Goal: Transaction & Acquisition: Purchase product/service

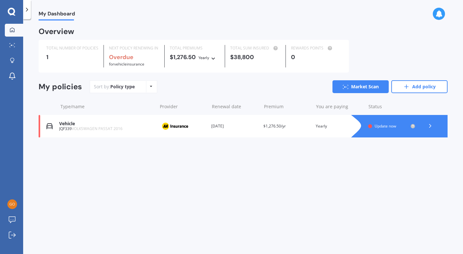
click at [371, 86] on link "Market Scan" at bounding box center [361, 86] width 56 height 13
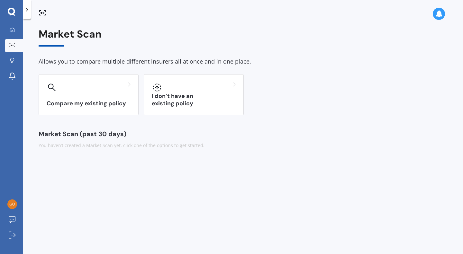
click at [211, 105] on h3 "I don’t have an existing policy" at bounding box center [194, 100] width 84 height 15
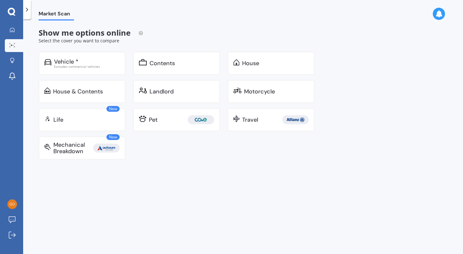
click at [95, 65] on div "Excludes commercial vehicles" at bounding box center [87, 66] width 66 height 3
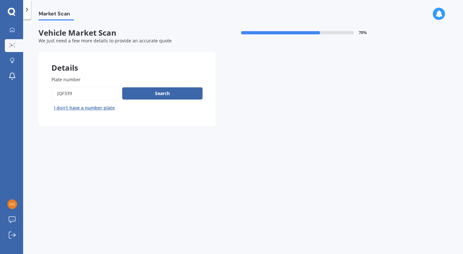
click at [78, 91] on input "Plate number" at bounding box center [85, 94] width 68 height 14
type input "j"
type input "pzf776"
click at [175, 93] on button "Search" at bounding box center [162, 93] width 80 height 12
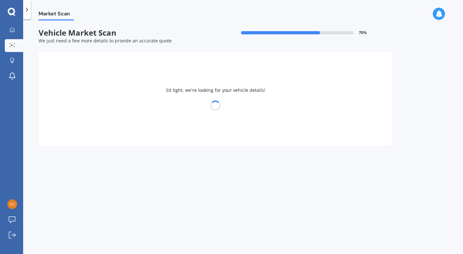
select select "VOLVO"
select select "XC90"
select select "03"
select select "08"
select select "1982"
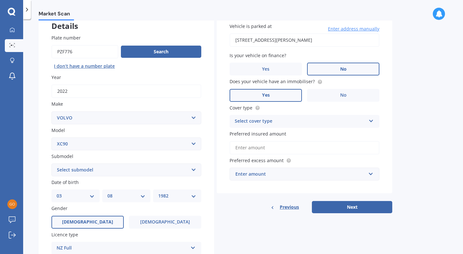
scroll to position [42, 0]
click at [187, 171] on select "Select submodel Diesel turbo Hybrid Petrol non-turbo Petrol Special Edition Pet…" at bounding box center [126, 169] width 150 height 13
select select "PETROL TURBO"
click at [51, 164] on select "Select submodel Diesel turbo Hybrid Petrol non-turbo Petrol Special Edition Pet…" at bounding box center [126, 169] width 150 height 13
click at [106, 174] on select "Select submodel Diesel turbo Hybrid Petrol non-turbo Petrol Special Edition Pet…" at bounding box center [126, 169] width 150 height 13
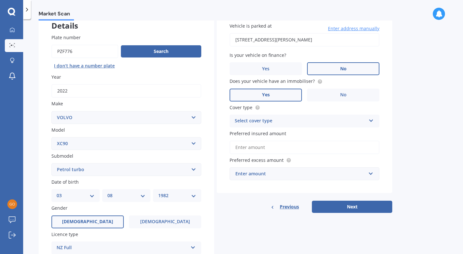
click at [51, 164] on select "Select submodel Diesel turbo Hybrid Petrol non-turbo Petrol Special Edition Pet…" at bounding box center [126, 169] width 150 height 13
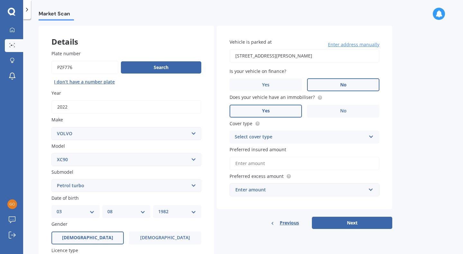
scroll to position [24, 0]
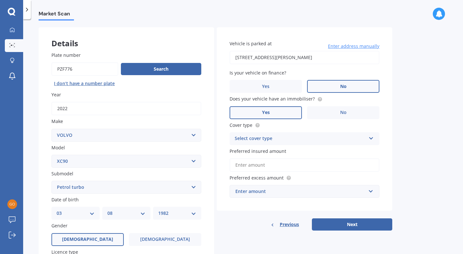
click at [369, 223] on button "Next" at bounding box center [352, 225] width 80 height 12
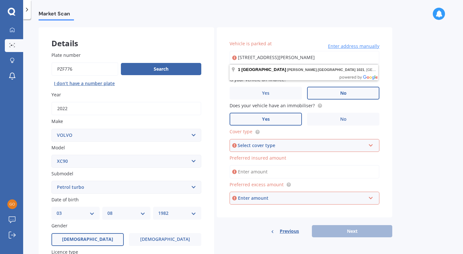
click at [346, 144] on div "Select cover type" at bounding box center [302, 145] width 128 height 7
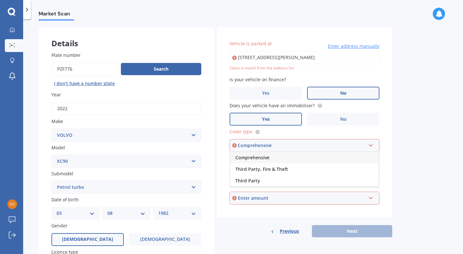
click at [259, 160] on span "Comprehensive" at bounding box center [252, 158] width 34 height 6
click at [354, 182] on label "Preferred excess amount" at bounding box center [303, 184] width 147 height 7
click at [259, 176] on input "Preferred insured amount" at bounding box center [305, 172] width 150 height 14
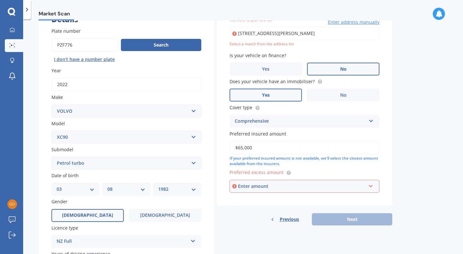
scroll to position [51, 0]
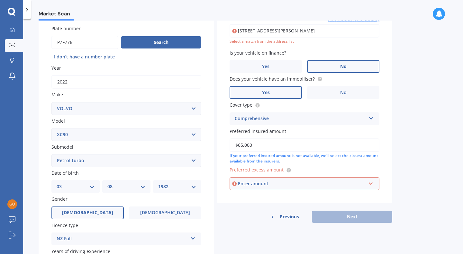
click at [365, 187] on div "Enter amount" at bounding box center [302, 183] width 128 height 7
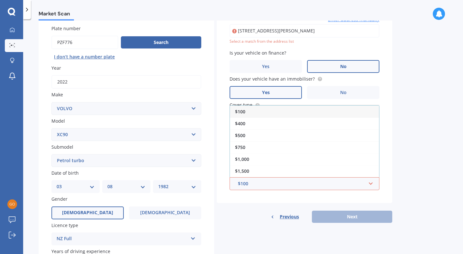
click at [295, 142] on div "$500" at bounding box center [304, 136] width 149 height 12
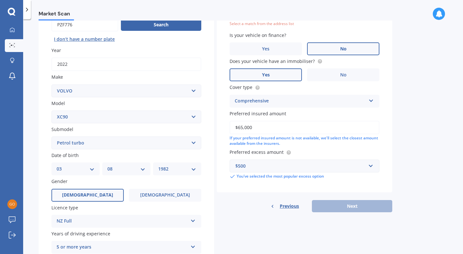
scroll to position [77, 0]
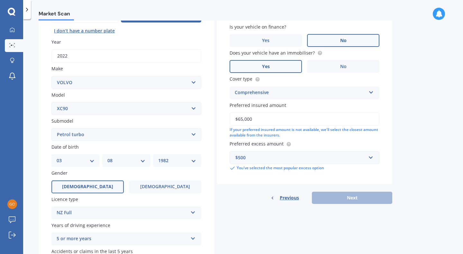
click at [409, 188] on div "Market Scan Vehicle Market Scan 70 % We just need a few more details to provide…" at bounding box center [243, 138] width 440 height 235
click at [375, 200] on div "Previous Next" at bounding box center [305, 198] width 176 height 12
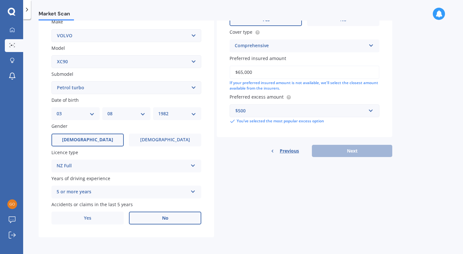
click at [363, 150] on div "Previous Next" at bounding box center [305, 151] width 176 height 12
click at [363, 157] on div "Details Plate number Search I don’t have a number plate Year [DATE] Make Select…" at bounding box center [216, 83] width 354 height 310
click at [273, 72] on input "$65,000" at bounding box center [305, 73] width 150 height 14
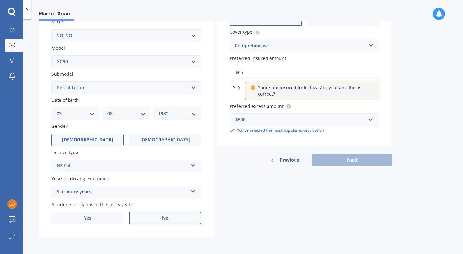
type input "$6"
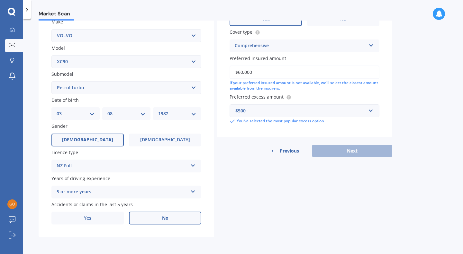
type input "$60,000"
click at [264, 145] on div "Previous Next" at bounding box center [305, 151] width 176 height 12
click at [344, 149] on div "Previous Next" at bounding box center [305, 151] width 176 height 12
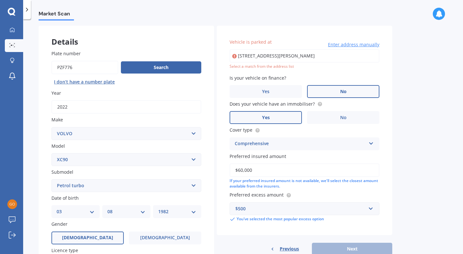
scroll to position [0, 0]
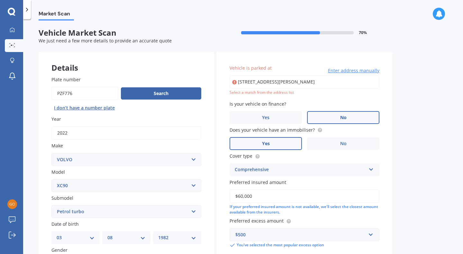
click at [328, 83] on input "[STREET_ADDRESS][PERSON_NAME]" at bounding box center [305, 82] width 150 height 14
type input "[STREET_ADDRESS][PERSON_NAME]"
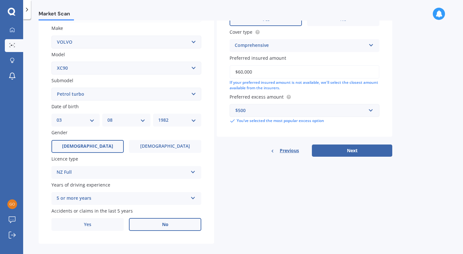
scroll to position [126, 0]
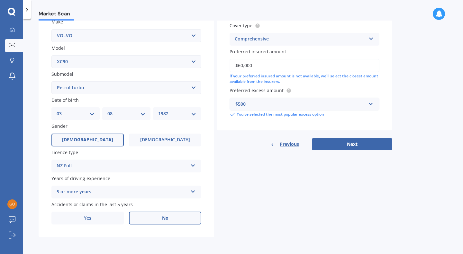
click at [373, 145] on button "Next" at bounding box center [352, 144] width 80 height 12
select select "03"
select select "08"
select select "1982"
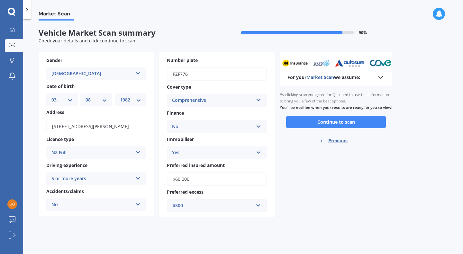
scroll to position [0, 0]
click at [356, 128] on button "Continue to scan" at bounding box center [336, 122] width 100 height 12
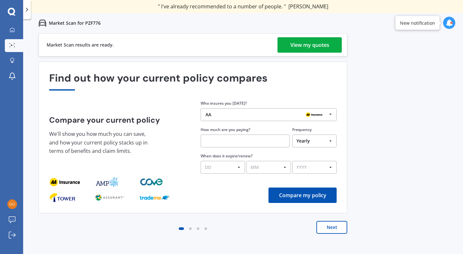
click at [315, 45] on div "View my quotes" at bounding box center [309, 44] width 39 height 15
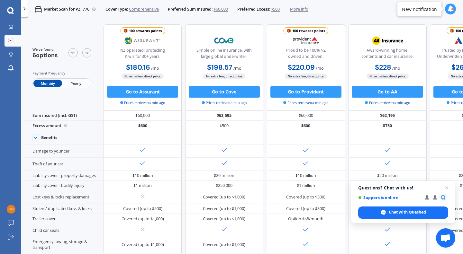
click at [446, 187] on span "Open chat" at bounding box center [447, 188] width 8 height 8
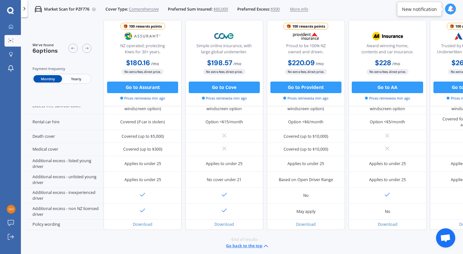
scroll to position [266, 0]
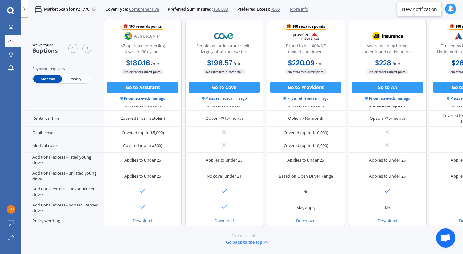
click at [236, 84] on button "Go to Cove" at bounding box center [224, 88] width 71 height 12
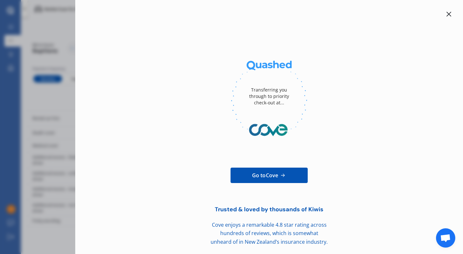
click at [447, 15] on icon at bounding box center [449, 14] width 5 height 5
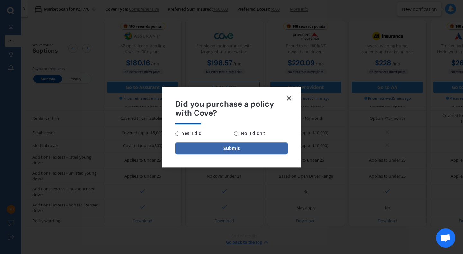
click at [290, 100] on icon at bounding box center [289, 99] width 8 height 8
